Goal: Answer question/provide support

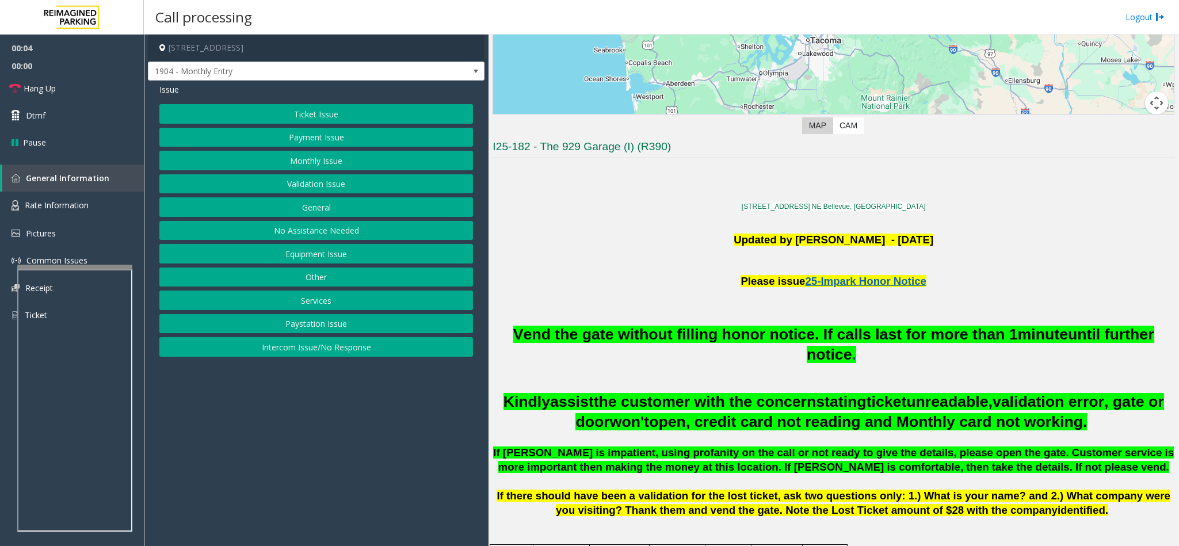
scroll to position [259, 0]
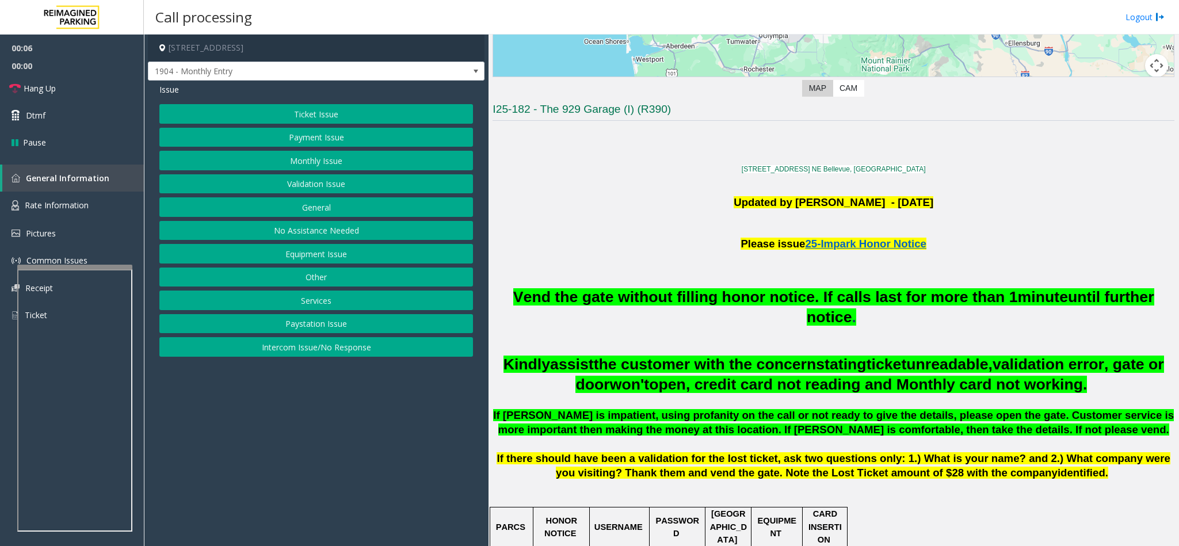
click at [332, 356] on button "Intercom Issue/No Response" at bounding box center [316, 347] width 314 height 20
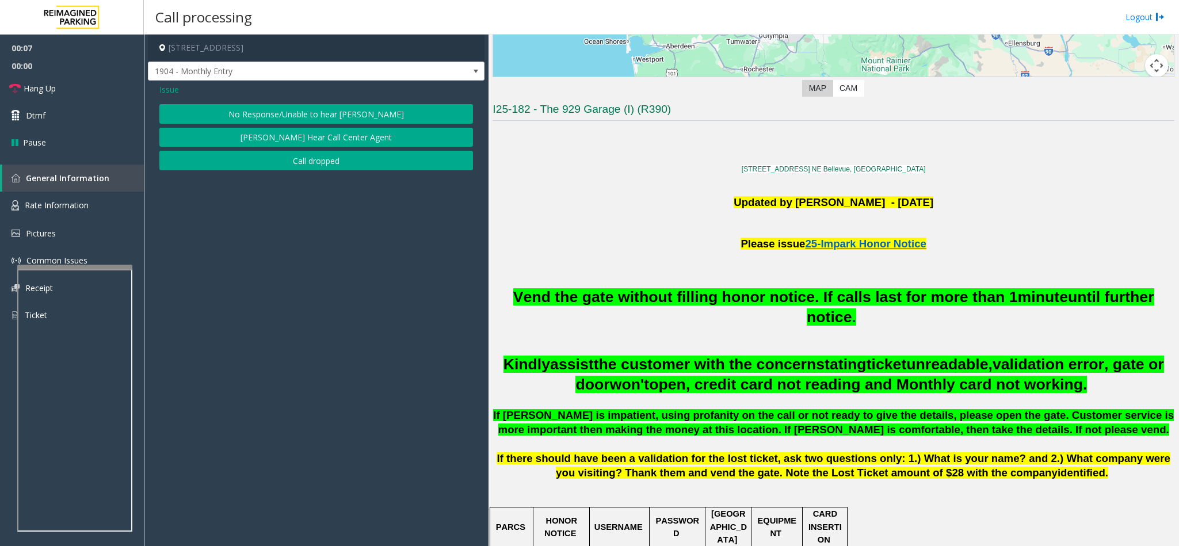
click at [270, 120] on button "No Response/Unable to hear [PERSON_NAME]" at bounding box center [316, 114] width 314 height 20
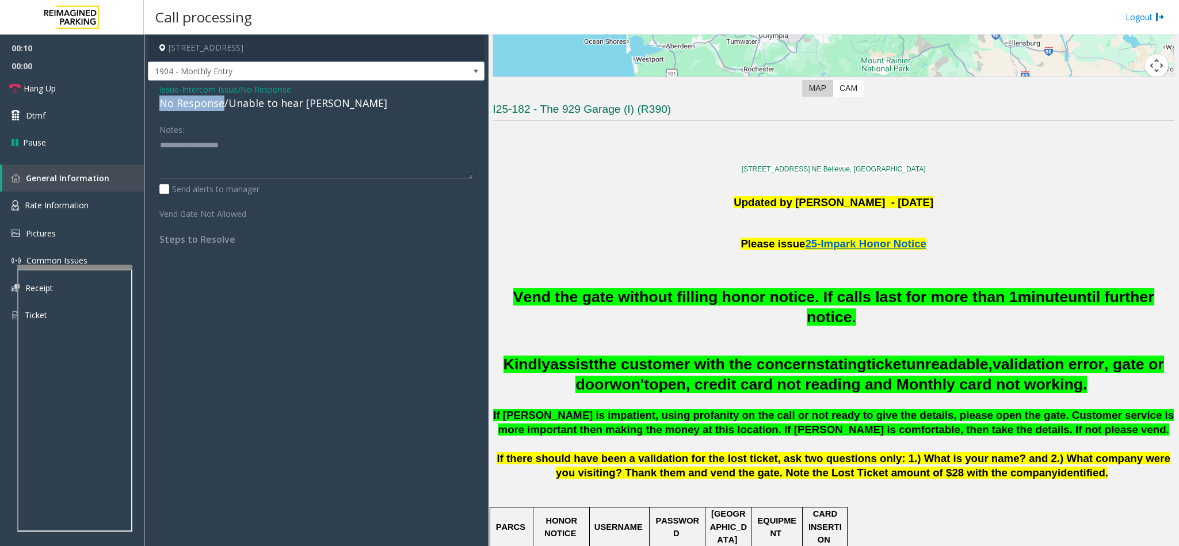
drag, startPoint x: 223, startPoint y: 102, endPoint x: 160, endPoint y: 100, distance: 62.2
click at [160, 100] on div "No Response/Unable to hear [PERSON_NAME]" at bounding box center [316, 103] width 314 height 16
click at [223, 139] on textarea at bounding box center [316, 157] width 314 height 43
type textarea "**********"
click at [73, 89] on link "Hang Up" at bounding box center [72, 88] width 144 height 27
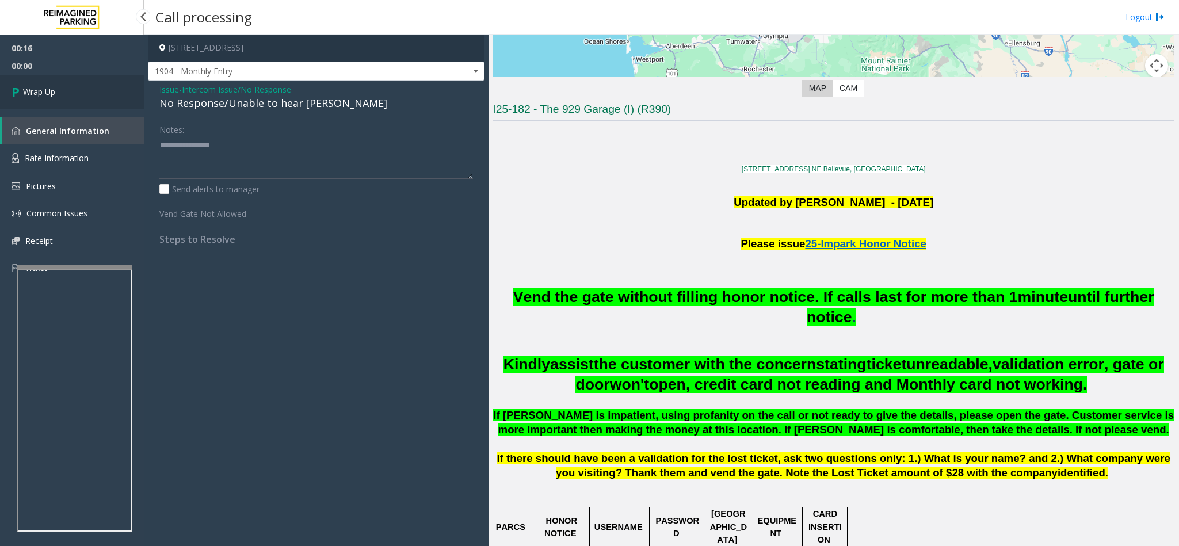
click at [73, 89] on link "Wrap Up" at bounding box center [72, 92] width 144 height 34
